Goal: Transaction & Acquisition: Purchase product/service

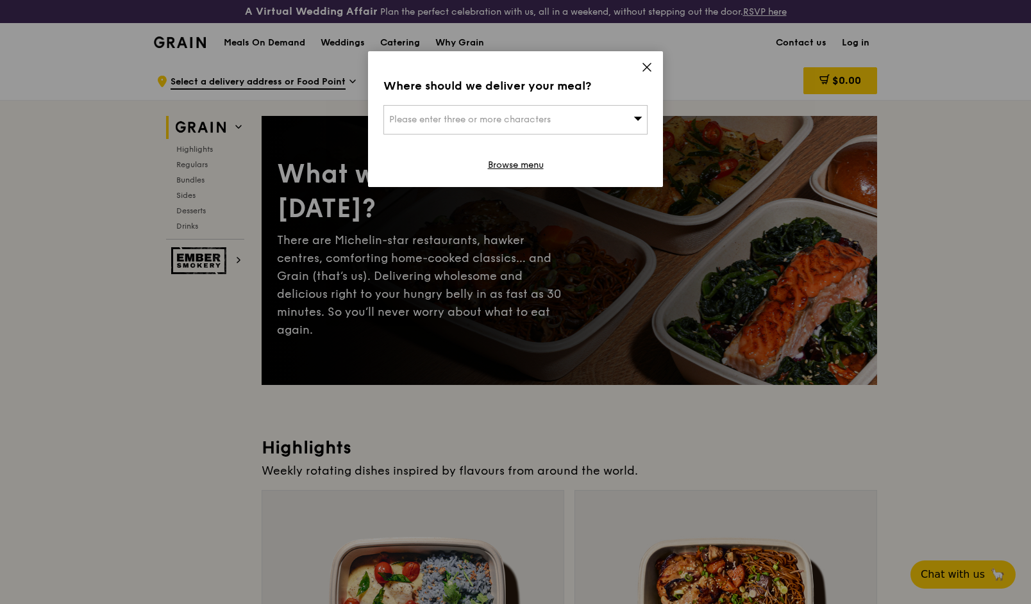
click at [638, 119] on icon at bounding box center [638, 119] width 8 height 4
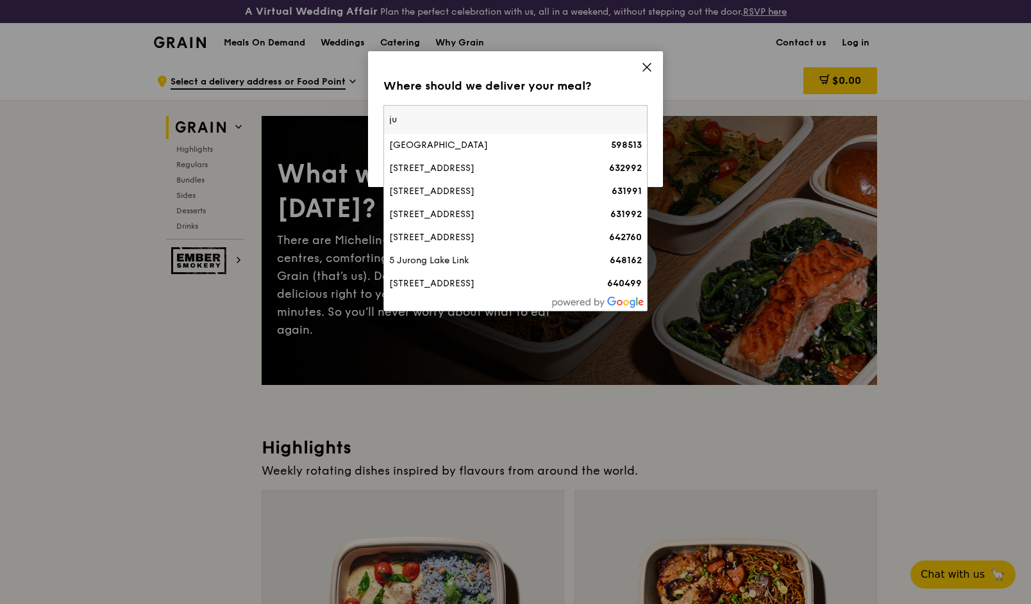
type input "j"
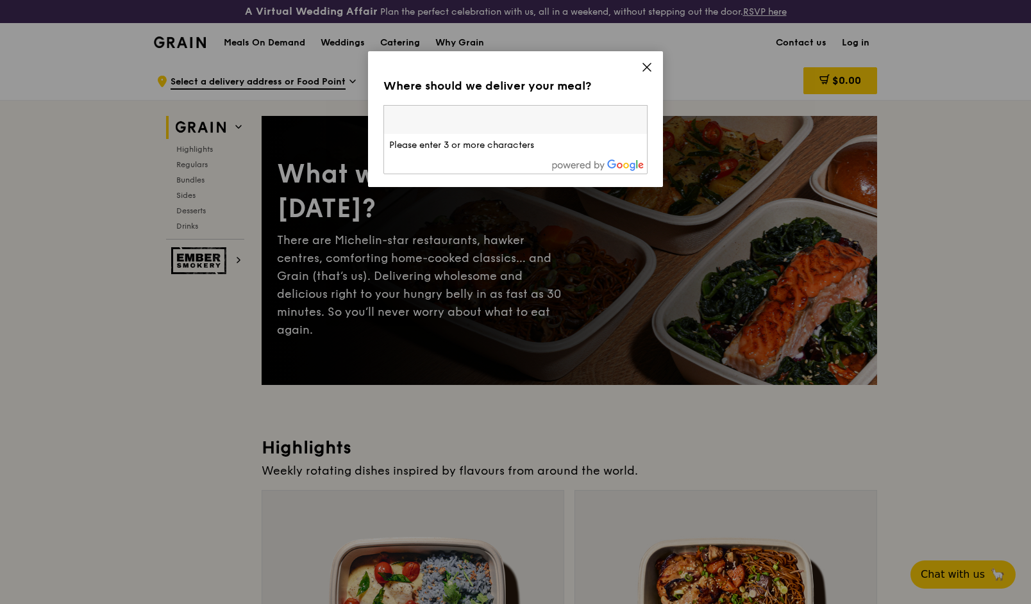
click at [553, 141] on li "Please enter 3 or more characters" at bounding box center [515, 145] width 263 height 23
click at [542, 112] on input "search" at bounding box center [515, 120] width 263 height 28
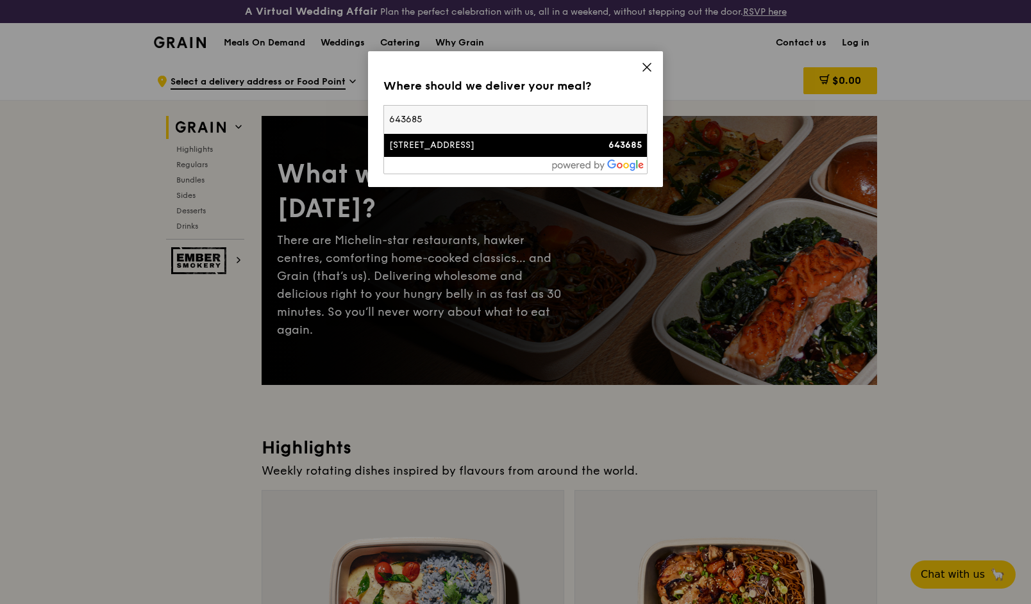
type input "643685"
click at [528, 145] on div "[STREET_ADDRESS]" at bounding box center [484, 145] width 190 height 13
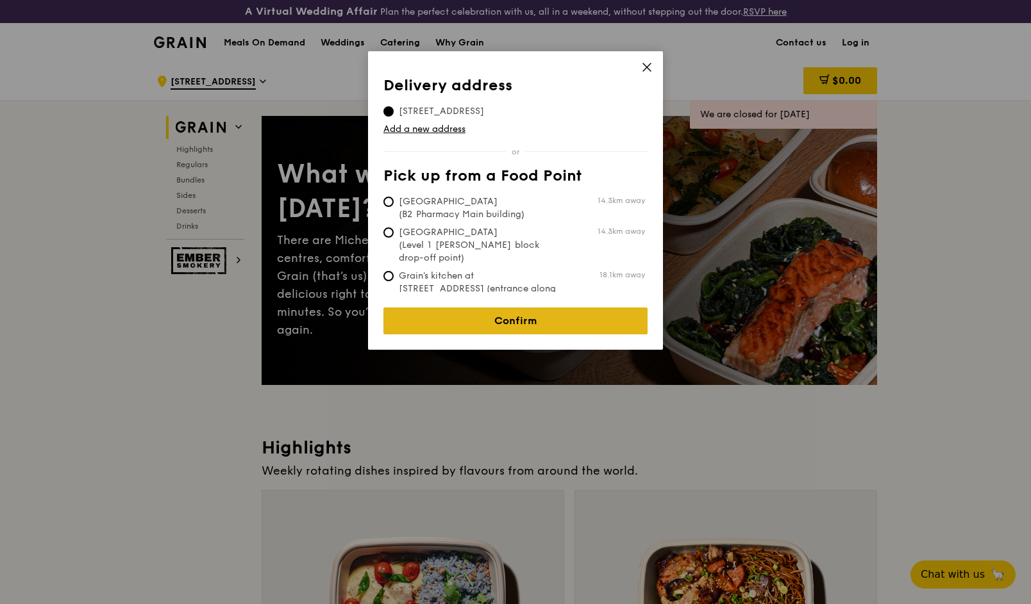
click at [509, 311] on link "Confirm" at bounding box center [515, 321] width 264 height 27
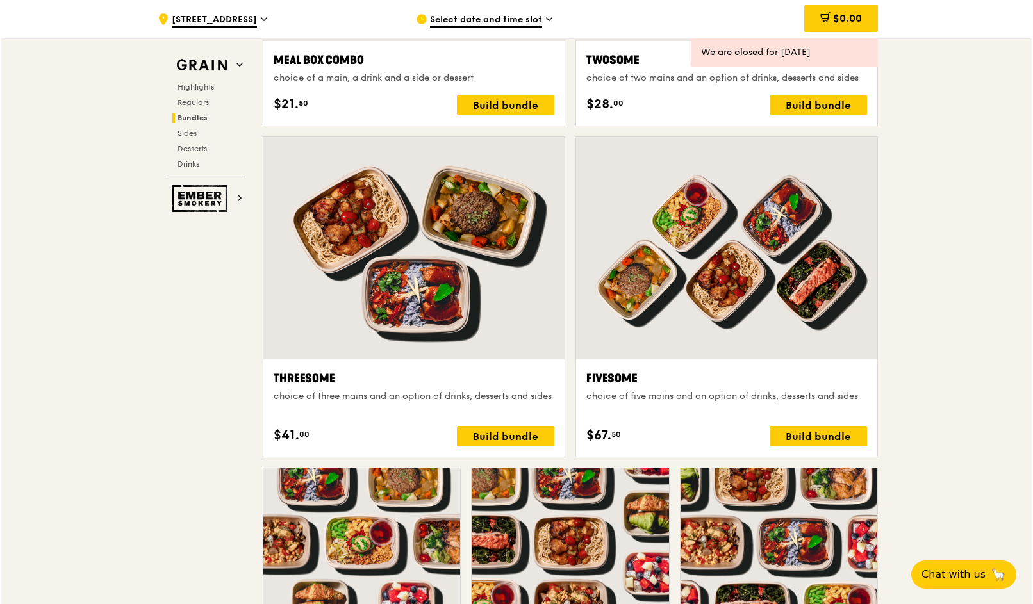
scroll to position [2307, 0]
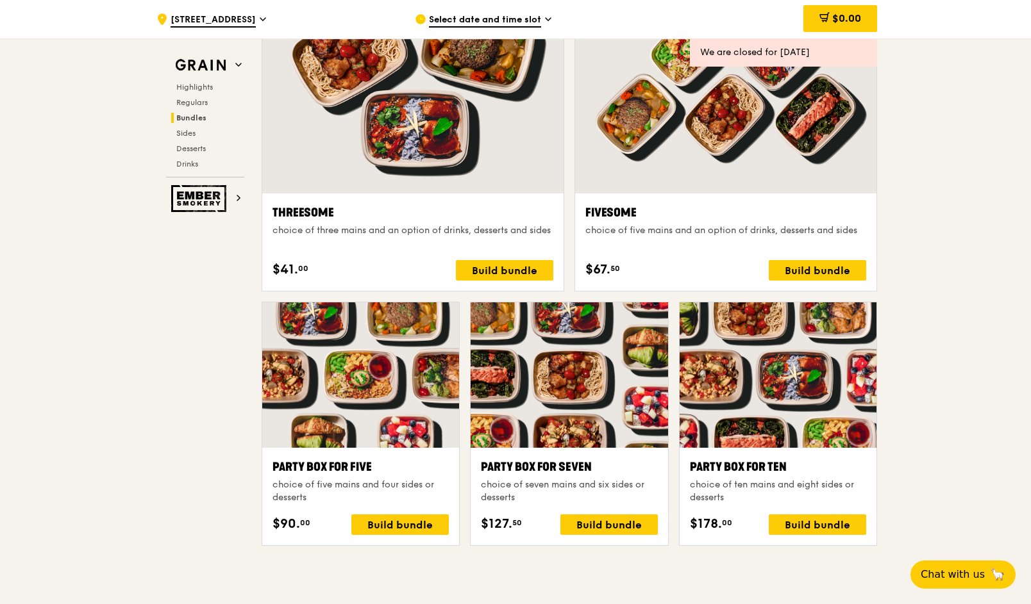
click at [749, 397] on div at bounding box center [777, 374] width 197 height 145
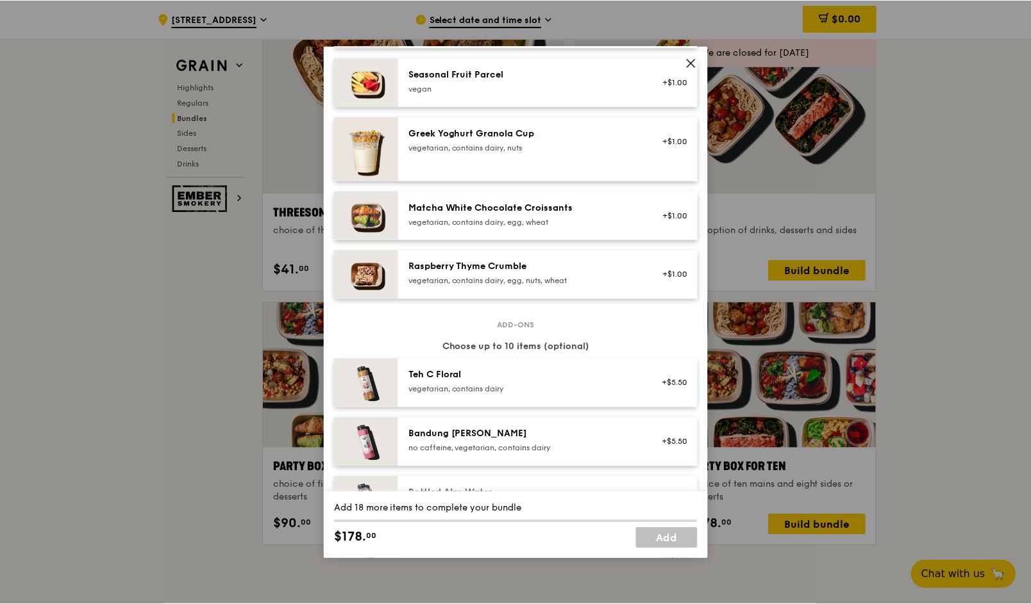
scroll to position [1538, 0]
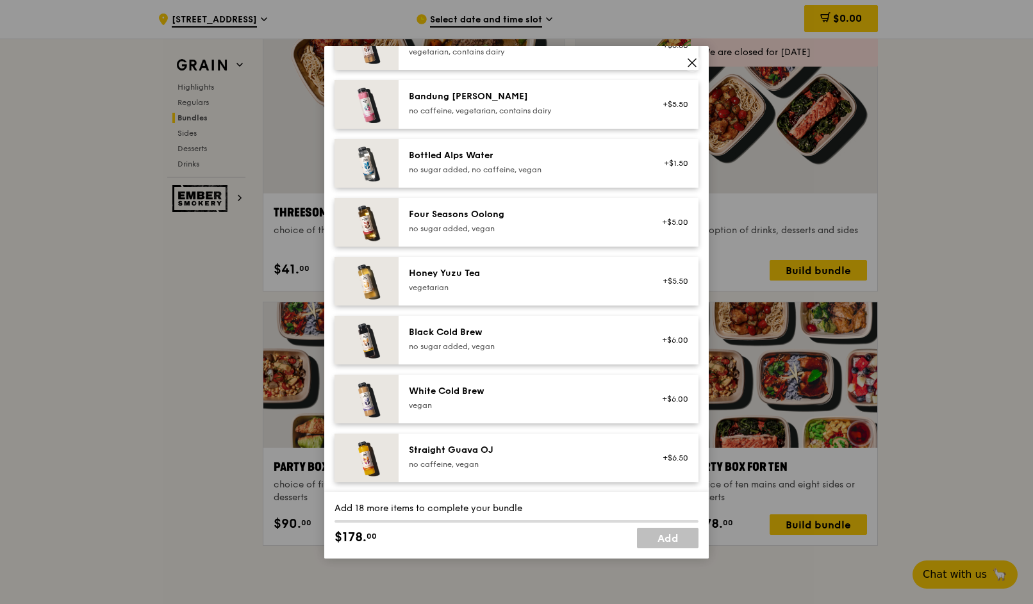
click at [696, 62] on icon at bounding box center [692, 63] width 12 height 12
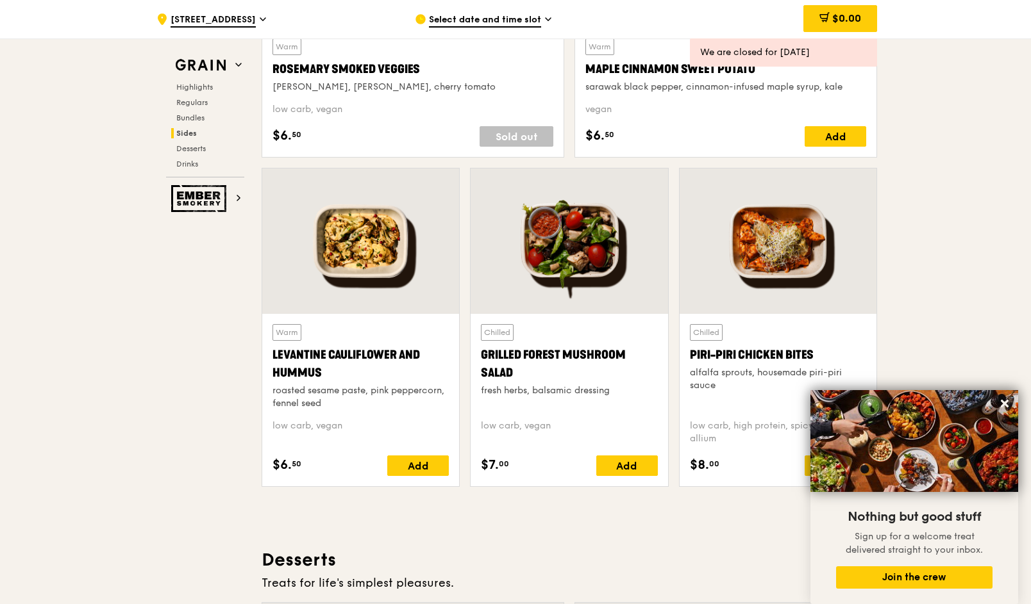
scroll to position [2884, 0]
